Goal: Information Seeking & Learning: Find specific fact

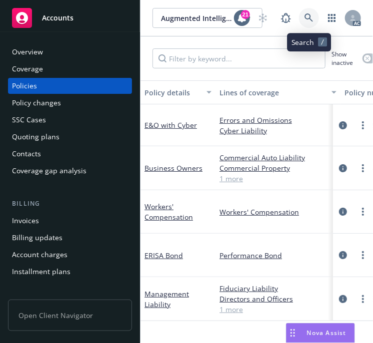
click at [309, 17] on icon at bounding box center [308, 17] width 9 height 9
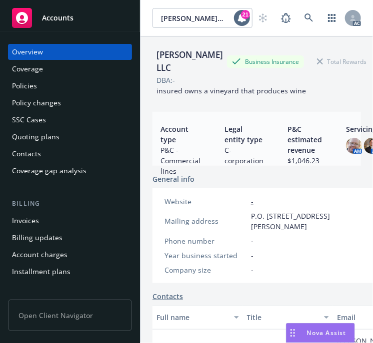
click at [35, 83] on div "Policies" at bounding box center [24, 86] width 25 height 16
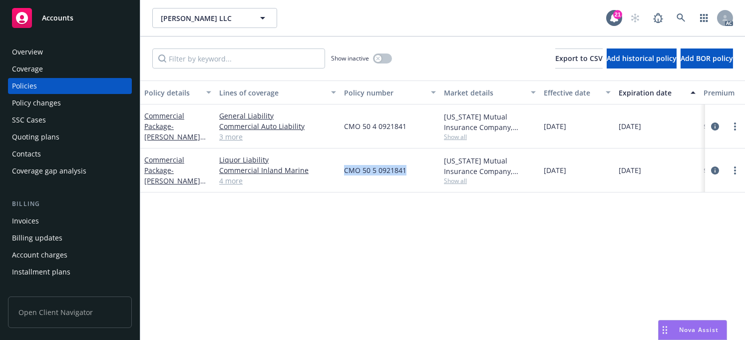
drag, startPoint x: 415, startPoint y: 169, endPoint x: 344, endPoint y: 168, distance: 70.9
click at [344, 168] on div "CMO 50 5 0921841" at bounding box center [390, 170] width 100 height 44
copy span "CMO 50 5 0921841"
click at [372, 17] on icon at bounding box center [681, 17] width 9 height 9
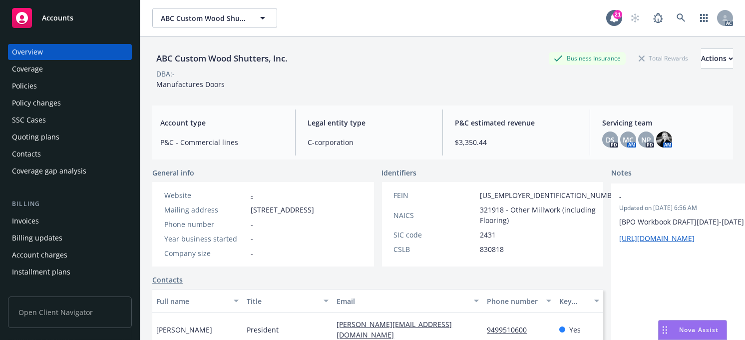
click at [37, 85] on div "Policies" at bounding box center [70, 86] width 116 height 16
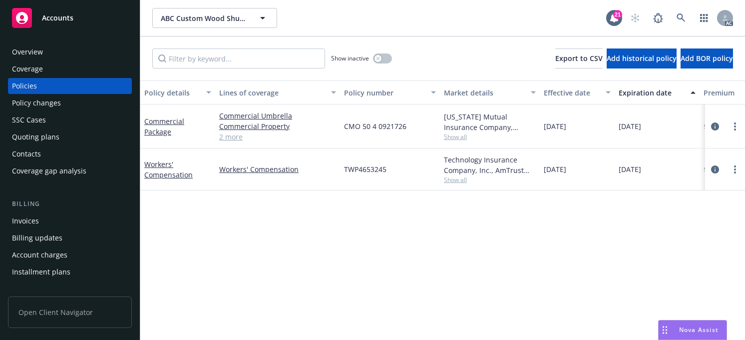
click at [372, 93] on div "Effective date" at bounding box center [572, 92] width 56 height 10
click at [372, 90] on div "Effective date" at bounding box center [572, 92] width 56 height 10
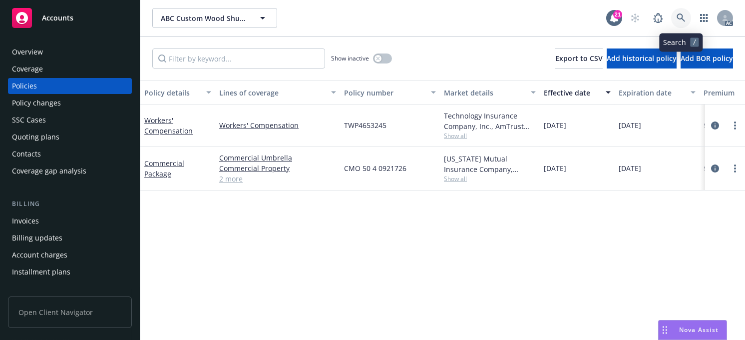
click at [372, 15] on icon at bounding box center [681, 17] width 8 height 8
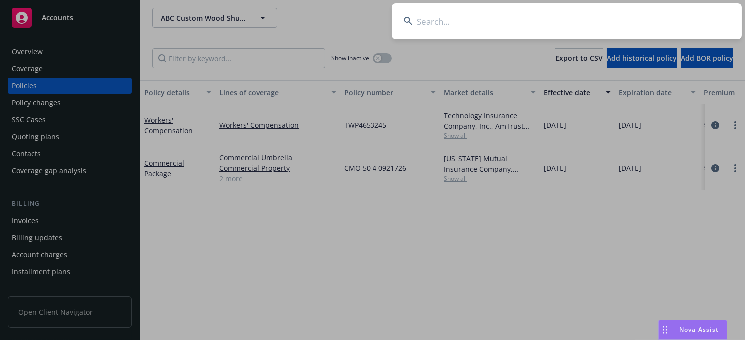
type input "[PERSON_NAME], F. [PERSON_NAME]"
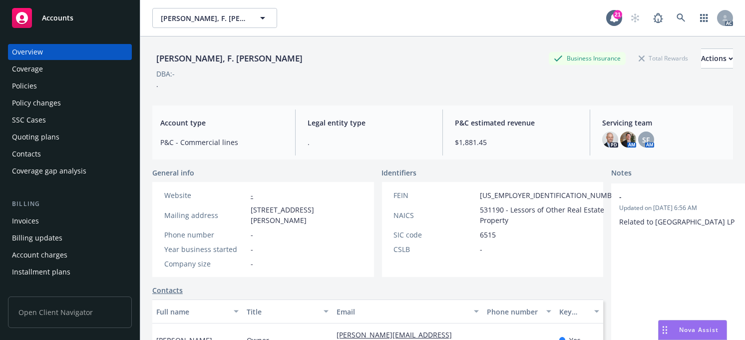
scroll to position [193, 0]
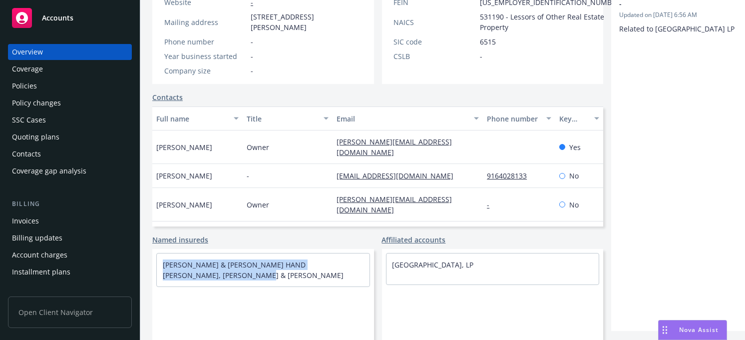
drag, startPoint x: 251, startPoint y: 276, endPoint x: 159, endPoint y: 264, distance: 93.2
click at [159, 264] on div "[PERSON_NAME] & [PERSON_NAME] HAND [PERSON_NAME], [PERSON_NAME] & [PERSON_NAME]" at bounding box center [263, 269] width 213 height 33
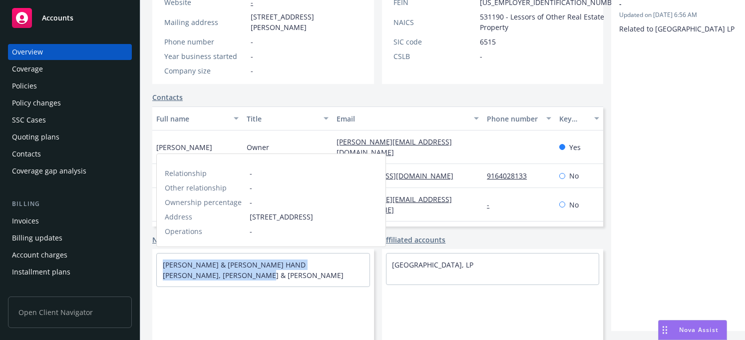
copy link "[PERSON_NAME] & [PERSON_NAME] HAND [PERSON_NAME], [PERSON_NAME] & [PERSON_NAME]"
